Goal: Task Accomplishment & Management: Manage account settings

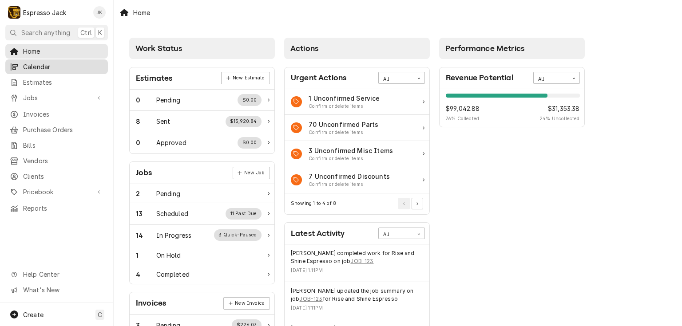
click at [58, 66] on span "Calendar" at bounding box center [63, 66] width 80 height 9
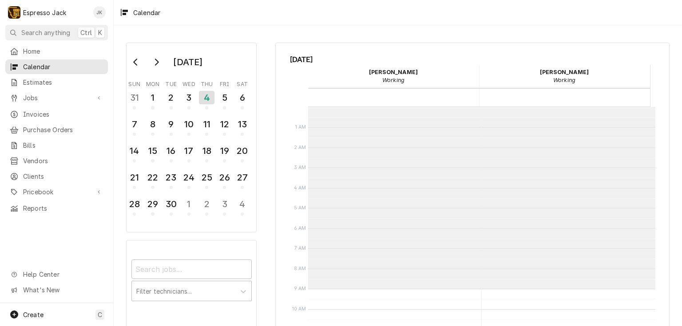
scroll to position [182, 0]
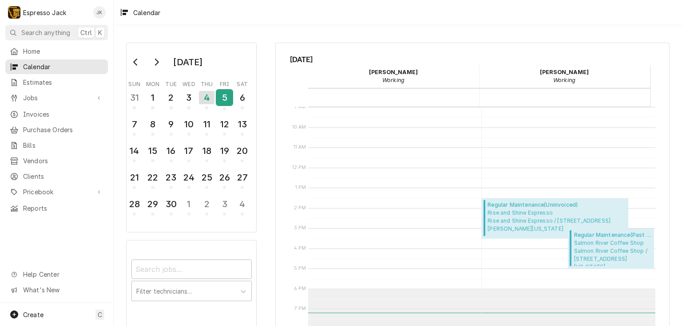
click at [226, 93] on div "5" at bounding box center [225, 97] width 16 height 15
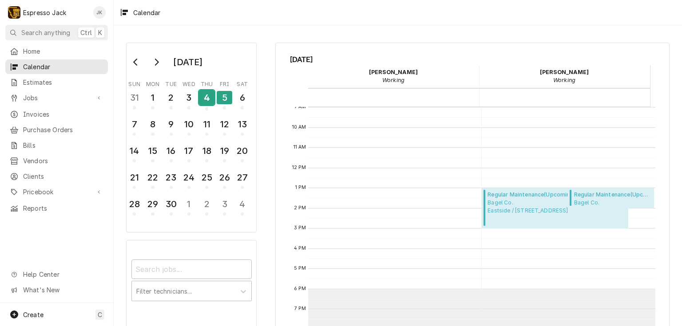
click at [212, 96] on div "4" at bounding box center [207, 97] width 16 height 15
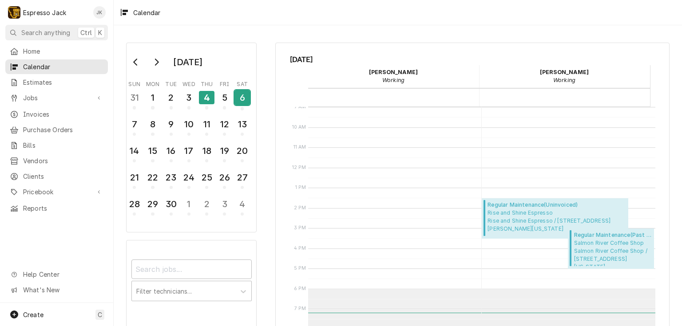
click at [238, 96] on div "6" at bounding box center [242, 97] width 16 height 15
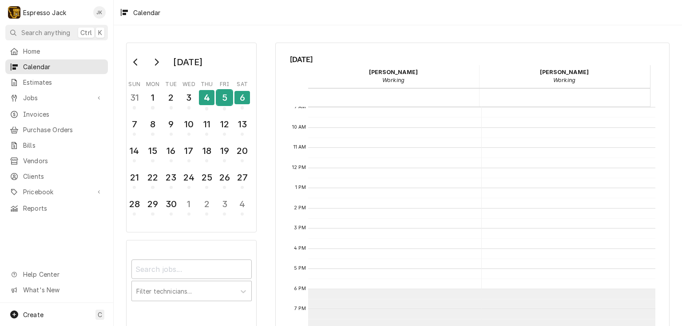
click at [226, 96] on div "5" at bounding box center [225, 97] width 16 height 15
